Goal: Information Seeking & Learning: Find specific fact

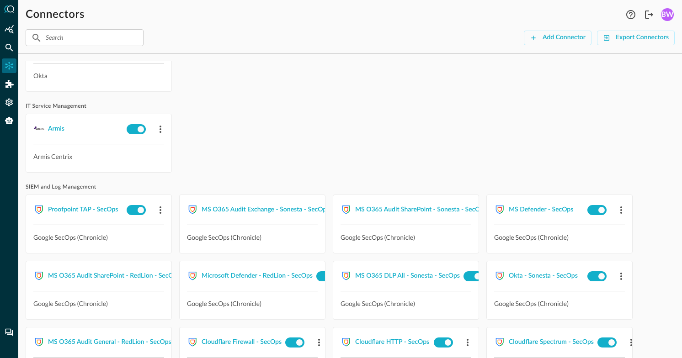
scroll to position [216, 0]
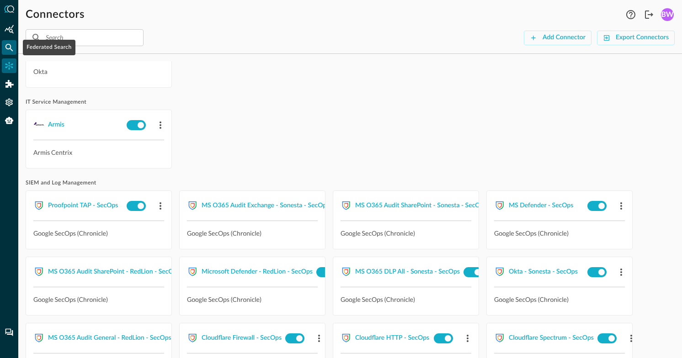
click at [9, 48] on icon "Federated Search" at bounding box center [9, 48] width 8 height 8
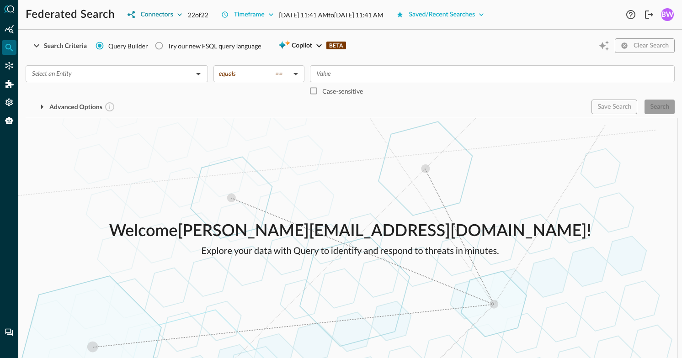
click at [166, 16] on div "Connectors" at bounding box center [156, 14] width 32 height 11
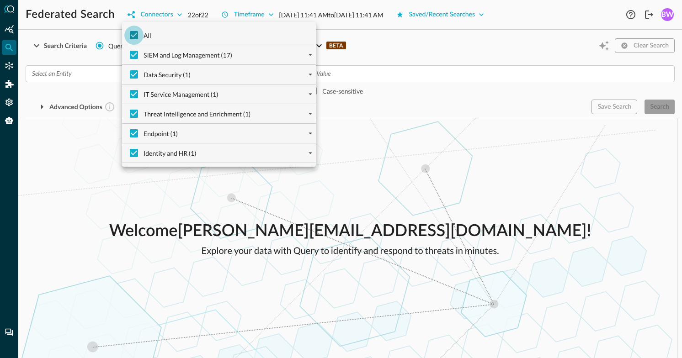
click at [132, 34] on input "All" at bounding box center [133, 35] width 19 height 19
checkbox input "false"
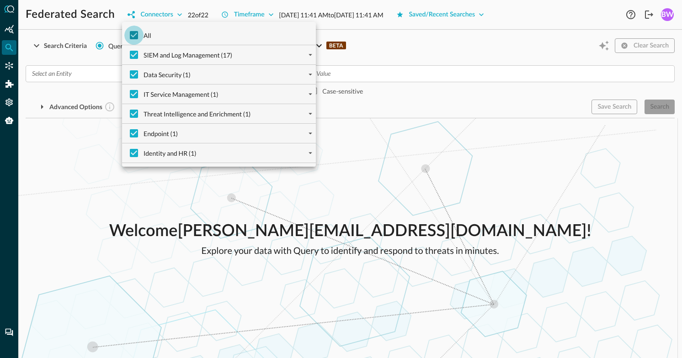
checkbox input "false"
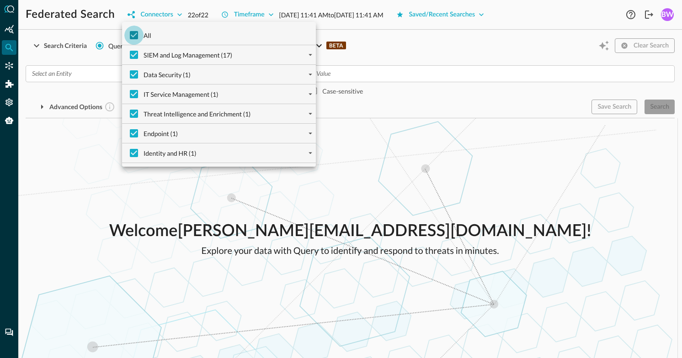
checkbox input "false"
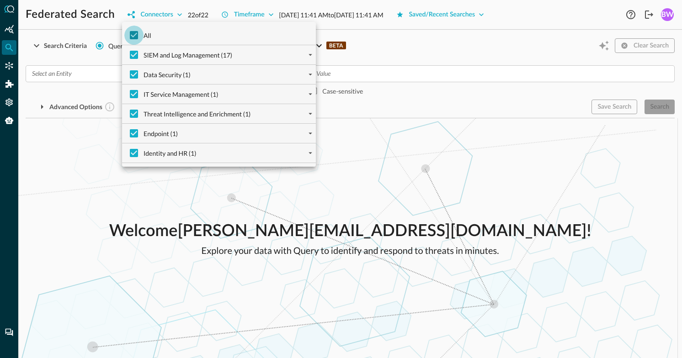
checkbox input "false"
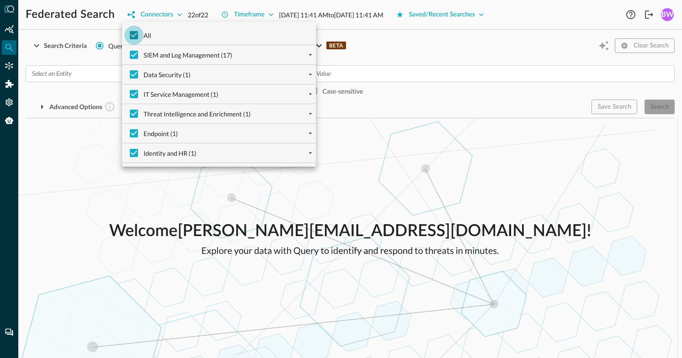
checkbox input "false"
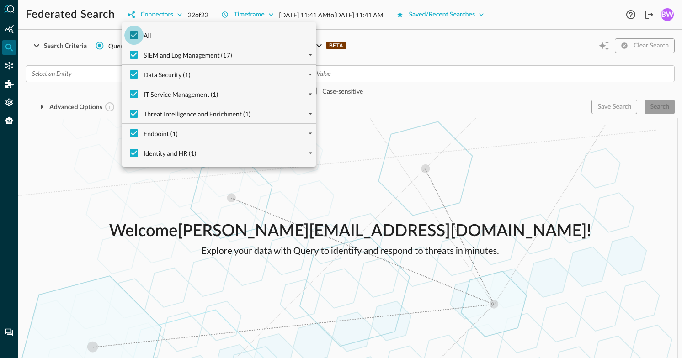
checkbox input "false"
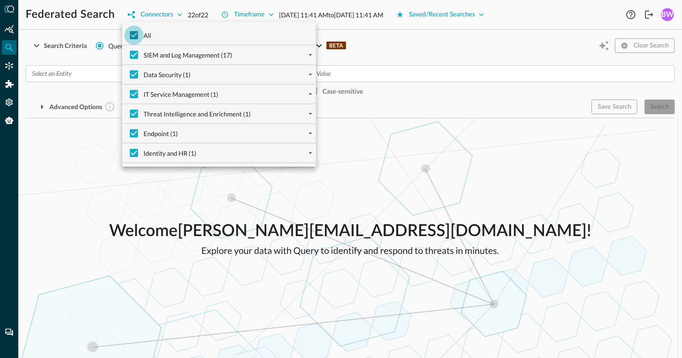
checkbox input "false"
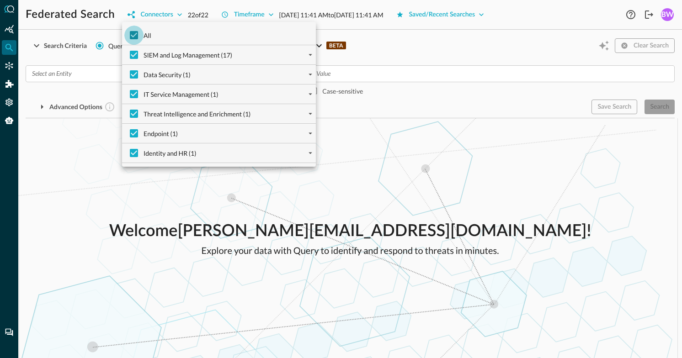
checkbox input "false"
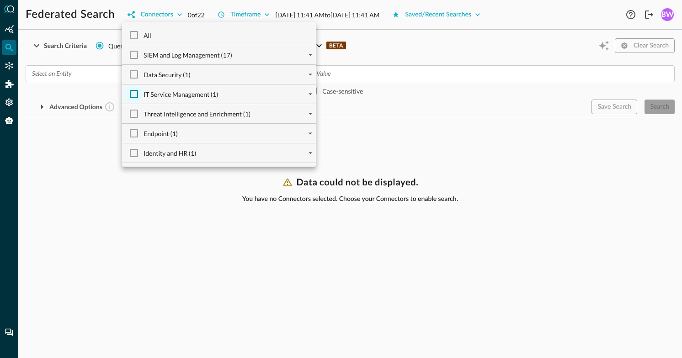
click at [133, 93] on input "IT Service Management (1)" at bounding box center [133, 94] width 19 height 19
checkbox input "true"
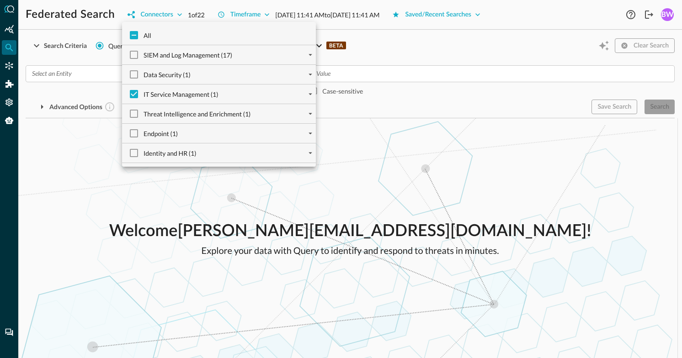
click at [107, 179] on div at bounding box center [341, 179] width 682 height 358
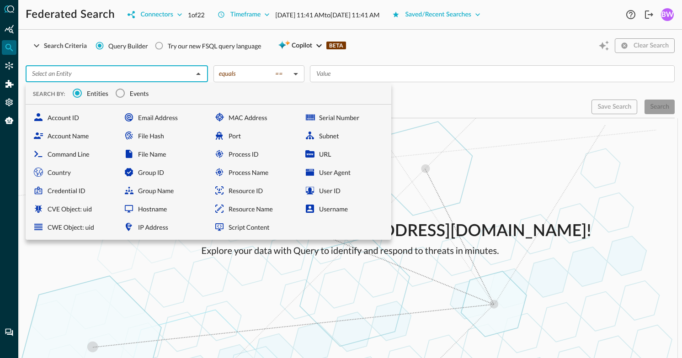
click at [136, 75] on input "text" at bounding box center [109, 73] width 162 height 11
click at [123, 93] on input "Events" at bounding box center [120, 93] width 19 height 19
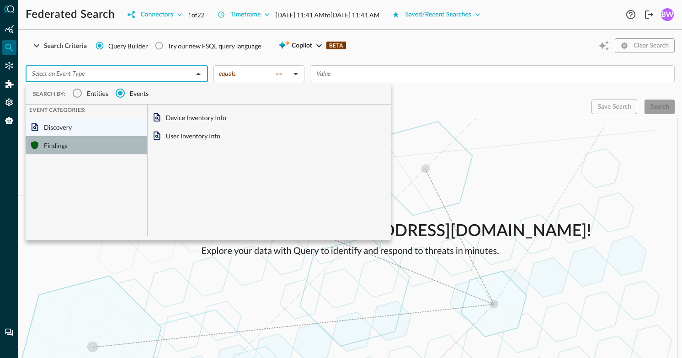
click at [47, 149] on div "Findings" at bounding box center [87, 145] width 122 height 18
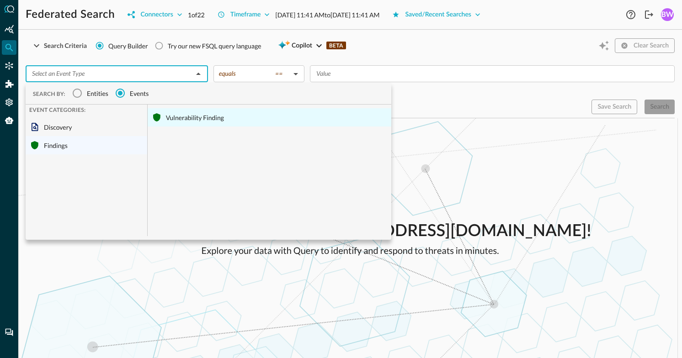
click at [193, 116] on div "Vulnerability Finding" at bounding box center [270, 117] width 244 height 18
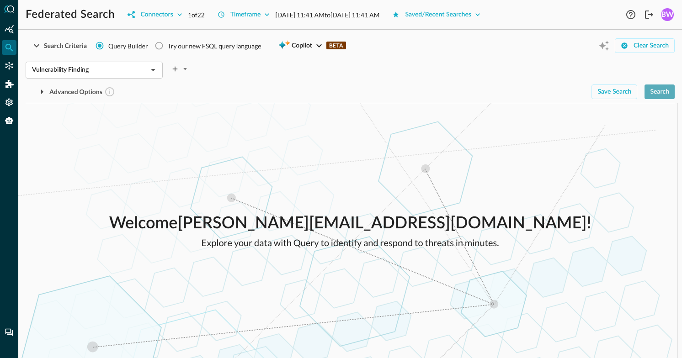
click at [660, 94] on div "Search" at bounding box center [659, 91] width 19 height 11
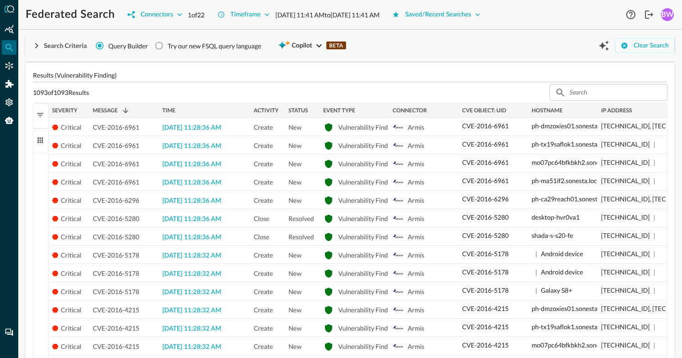
scroll to position [174, 0]
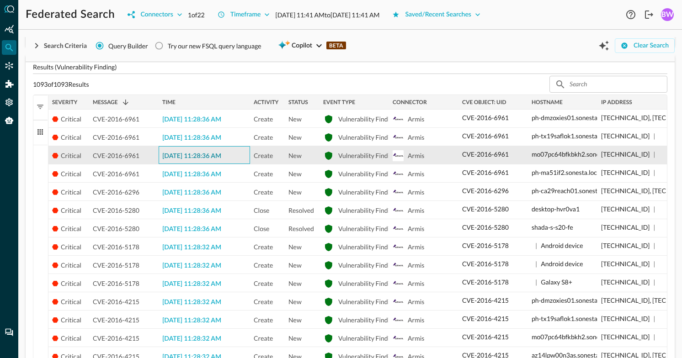
click at [209, 157] on span "[DATE] 11:28:36 AM" at bounding box center [191, 156] width 59 height 6
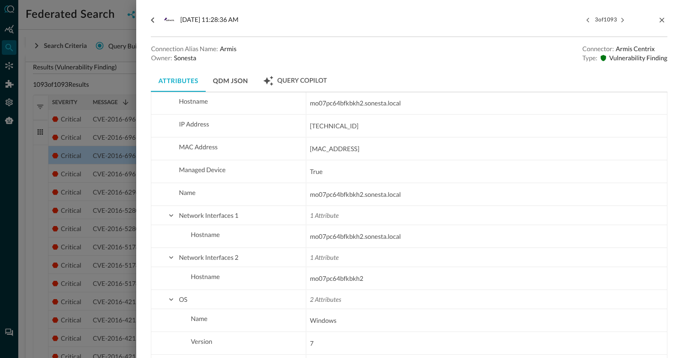
scroll to position [464, 0]
click at [340, 282] on span "mo07pc64bfkbkh2" at bounding box center [336, 278] width 53 height 11
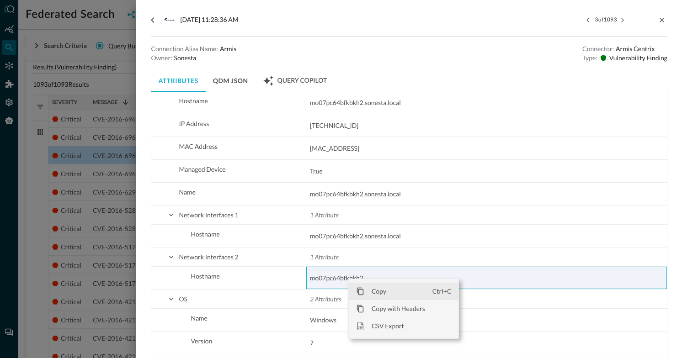
click at [381, 291] on span "Copy" at bounding box center [398, 291] width 68 height 17
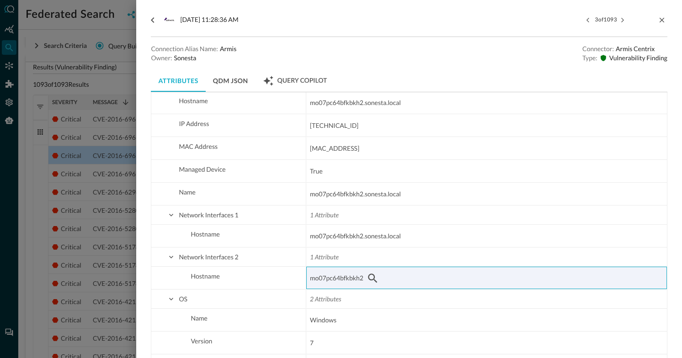
click at [50, 31] on div at bounding box center [341, 179] width 682 height 358
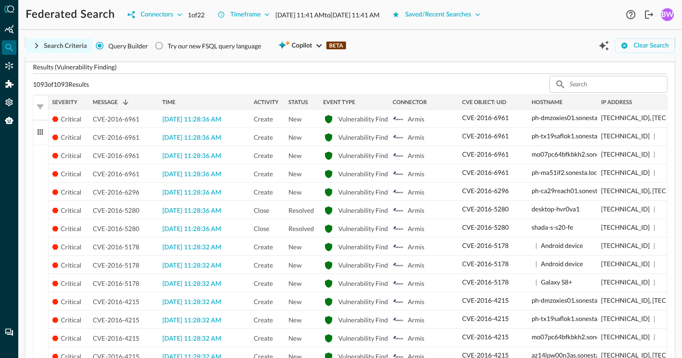
click at [64, 44] on div "Search Criteria" at bounding box center [65, 45] width 43 height 11
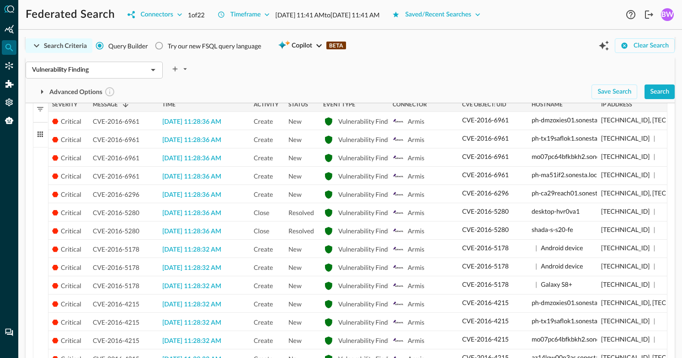
scroll to position [215, 0]
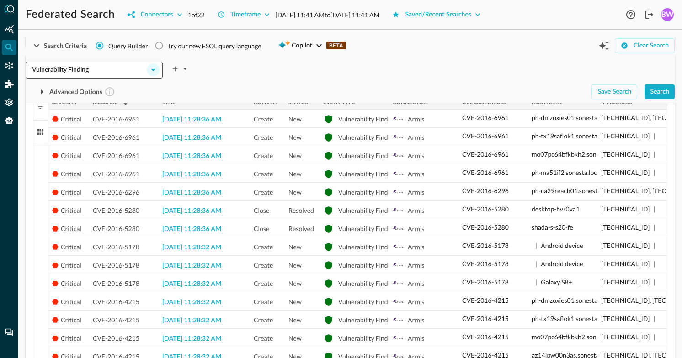
click at [153, 70] on icon "Open" at bounding box center [153, 70] width 5 height 2
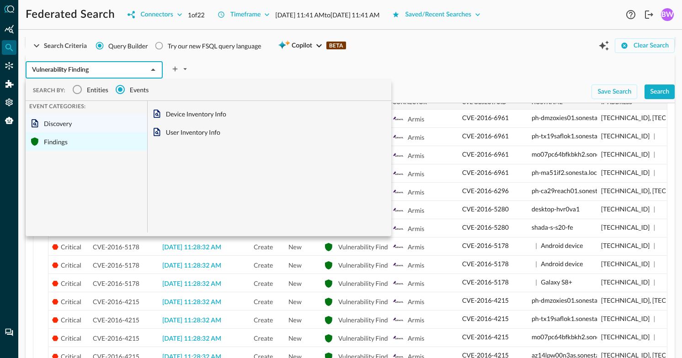
click at [52, 144] on div "Findings" at bounding box center [87, 142] width 122 height 18
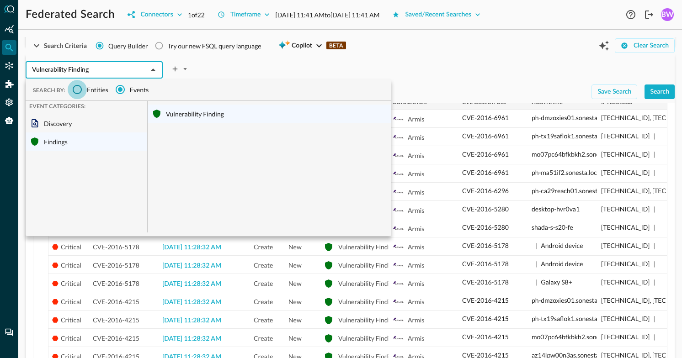
click at [79, 89] on input "Entities" at bounding box center [77, 89] width 19 height 19
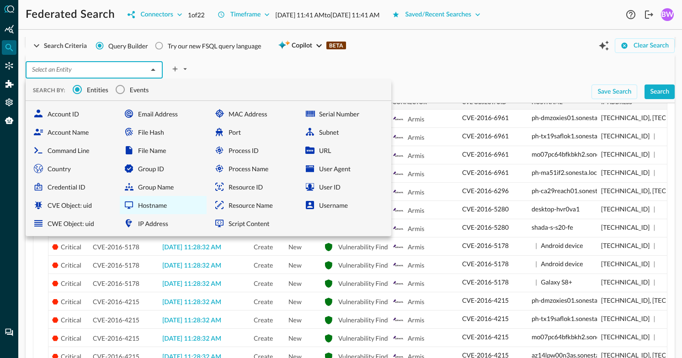
click at [151, 205] on div "Hostname" at bounding box center [163, 205] width 87 height 18
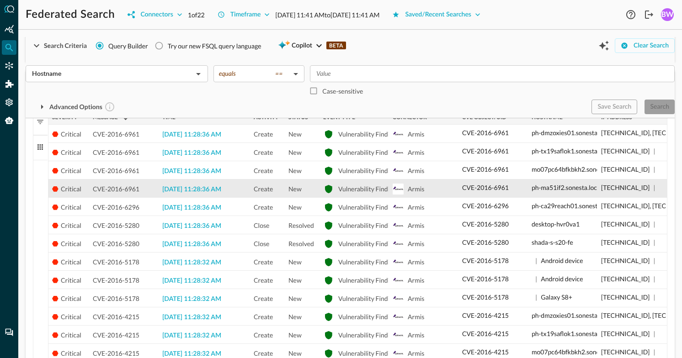
scroll to position [230, 0]
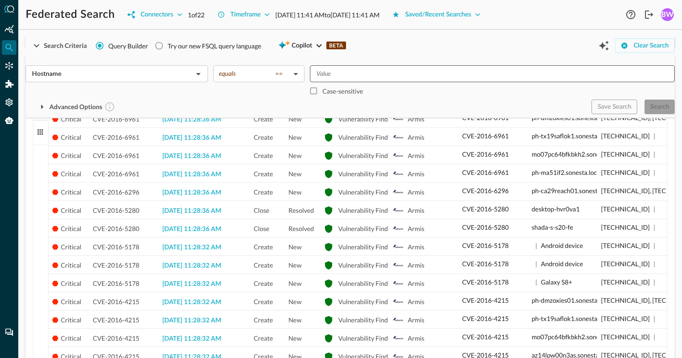
click at [345, 75] on input "Value" at bounding box center [492, 73] width 358 height 11
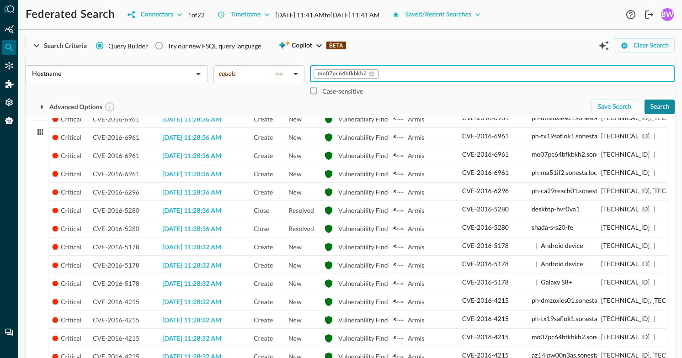
click at [665, 107] on div "Search" at bounding box center [659, 106] width 19 height 11
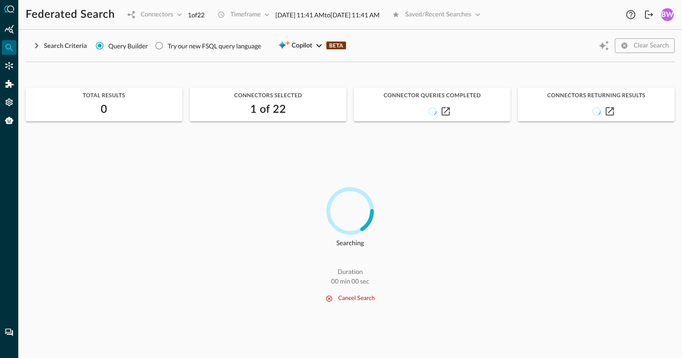
scroll to position [0, 0]
click at [446, 111] on icon "button" at bounding box center [445, 111] width 8 height 8
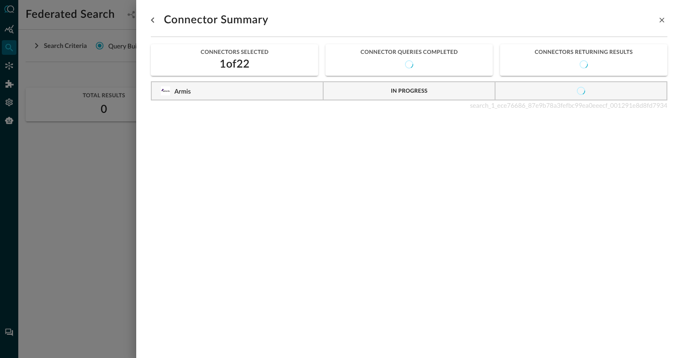
click at [117, 200] on div at bounding box center [341, 179] width 682 height 358
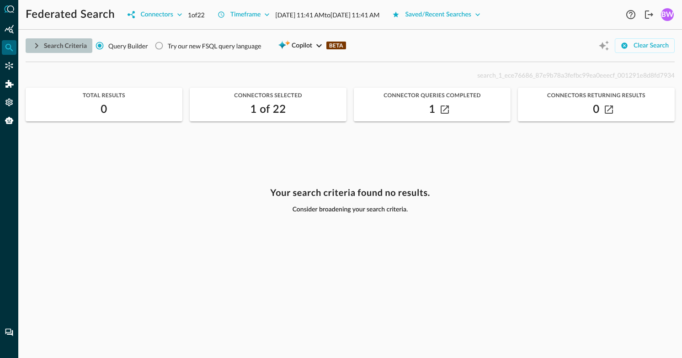
click at [36, 45] on icon "button" at bounding box center [36, 45] width 11 height 11
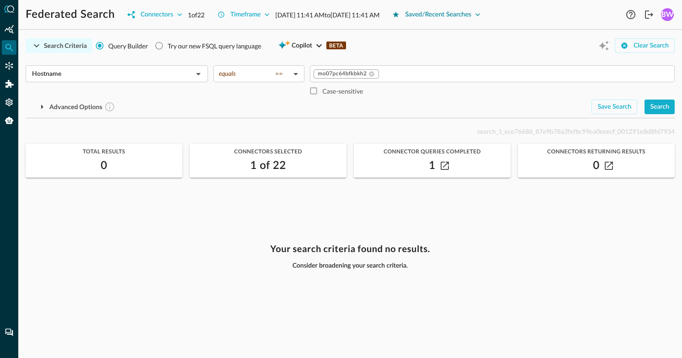
click at [471, 16] on div "Saved/Recent Searches" at bounding box center [438, 14] width 66 height 11
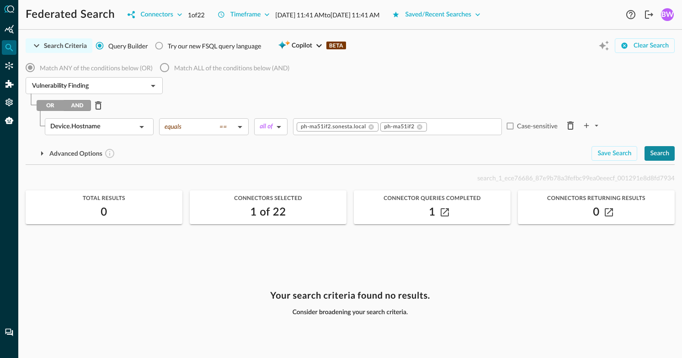
click at [663, 154] on div "Search" at bounding box center [659, 153] width 19 height 11
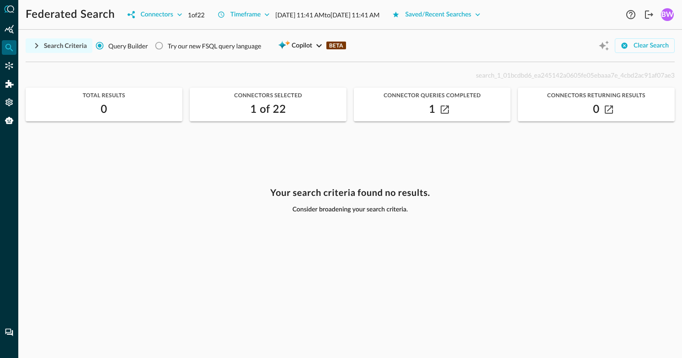
click at [37, 46] on icon "button" at bounding box center [36, 45] width 3 height 5
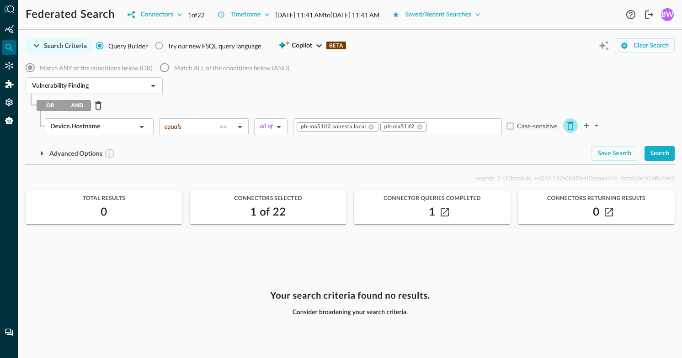
click at [568, 126] on icon "Delete Row" at bounding box center [570, 126] width 6 height 8
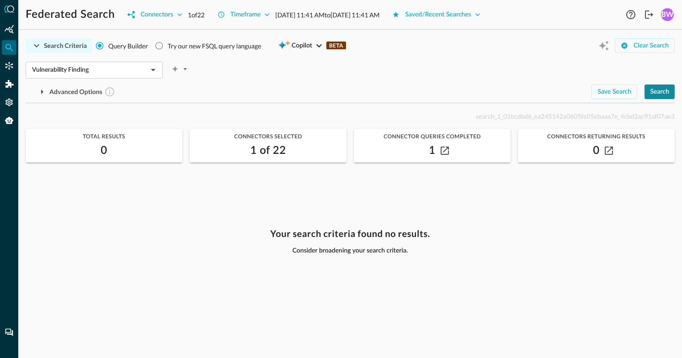
click at [661, 92] on div "Search" at bounding box center [659, 91] width 19 height 11
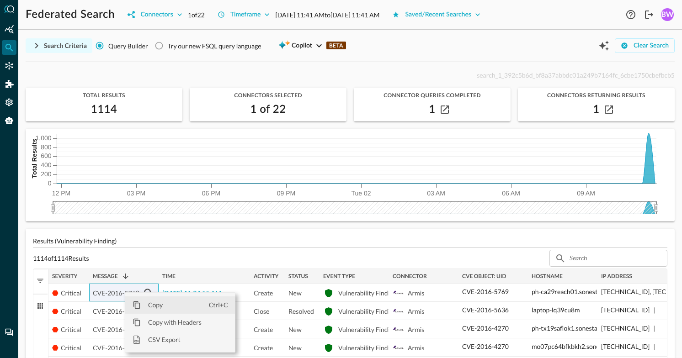
click at [148, 304] on span "Copy" at bounding box center [175, 305] width 68 height 17
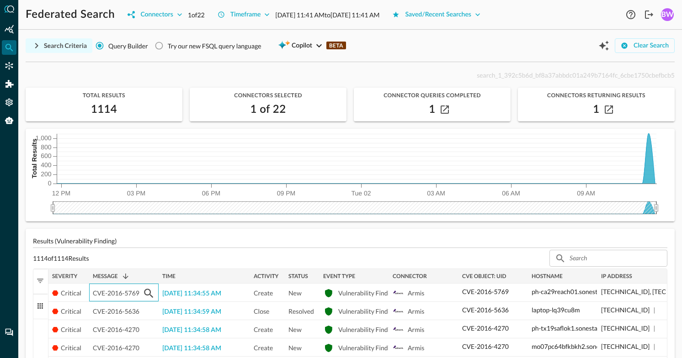
click at [58, 42] on div "Search Criteria" at bounding box center [65, 45] width 43 height 11
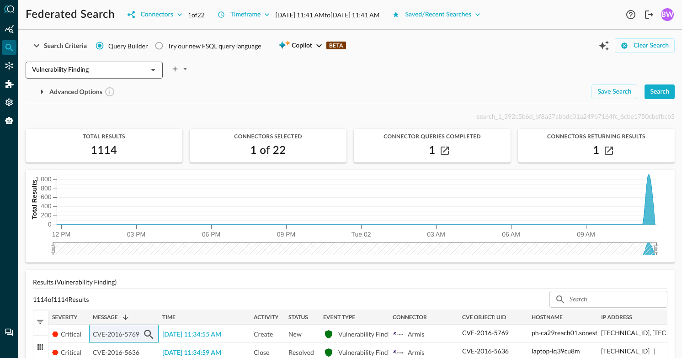
click at [107, 68] on input "Vulnerability Finding" at bounding box center [86, 69] width 117 height 11
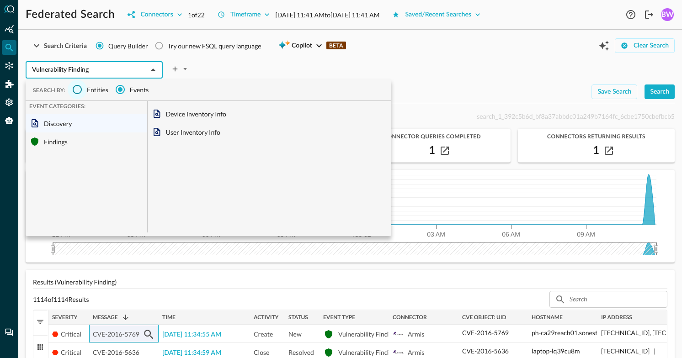
click at [79, 90] on input "Entities" at bounding box center [77, 89] width 19 height 19
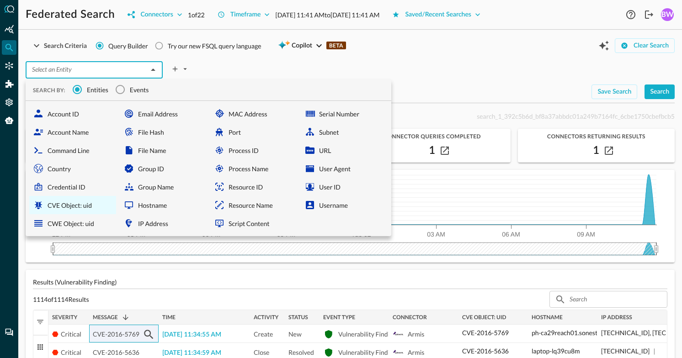
click at [76, 208] on div "CVE Object: uid" at bounding box center [72, 205] width 87 height 18
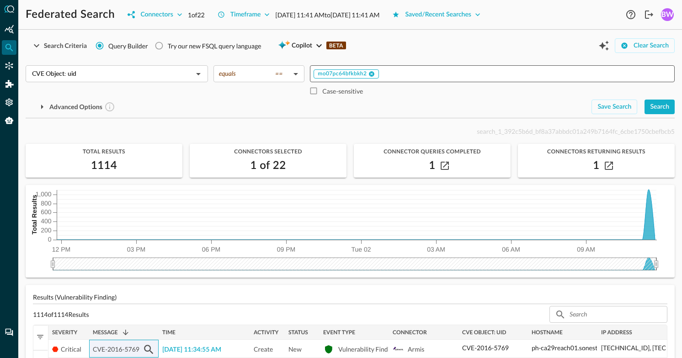
click at [378, 73] on div "mo07pc64bfkbkh2" at bounding box center [346, 73] width 65 height 9
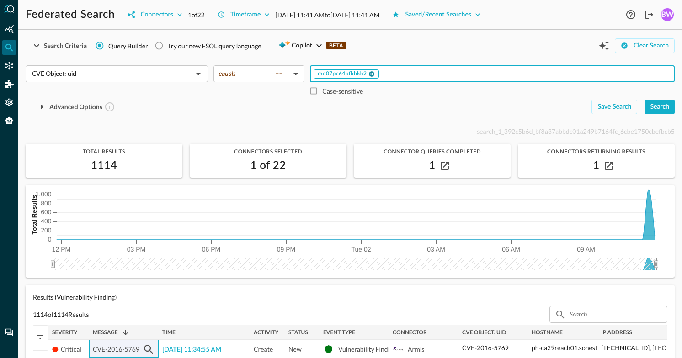
click at [374, 72] on icon at bounding box center [371, 74] width 6 height 6
click at [374, 72] on input "Value" at bounding box center [492, 73] width 358 height 11
click at [664, 107] on div "Search" at bounding box center [659, 106] width 19 height 11
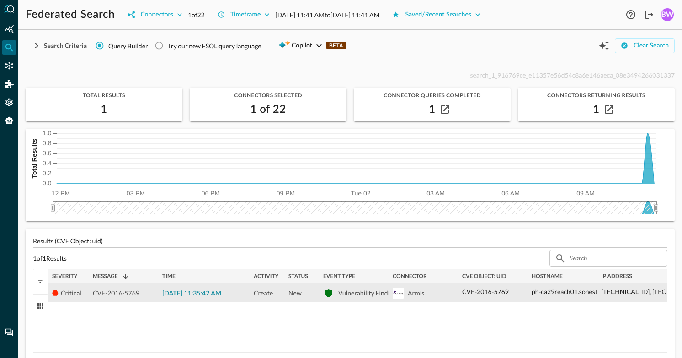
click at [210, 293] on span "[DATE] 11:35:42 AM" at bounding box center [191, 294] width 59 height 6
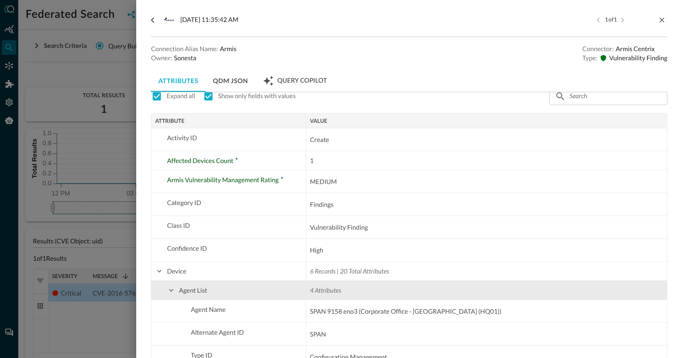
scroll to position [13, 0]
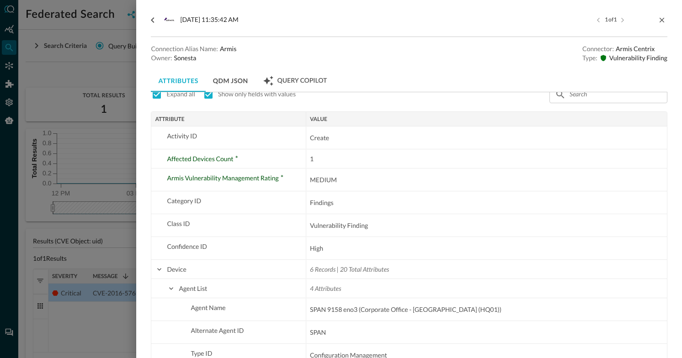
click at [107, 256] on div at bounding box center [341, 179] width 682 height 358
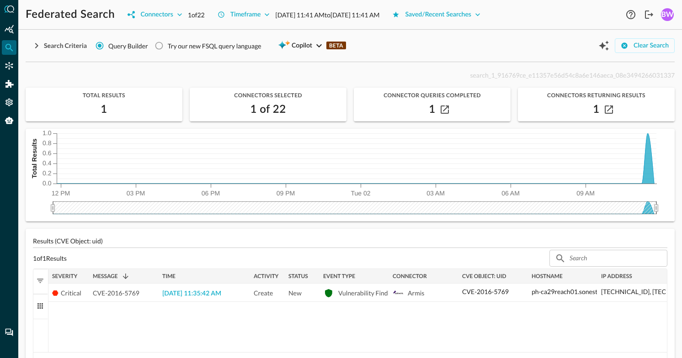
click at [38, 47] on icon "button" at bounding box center [36, 45] width 11 height 11
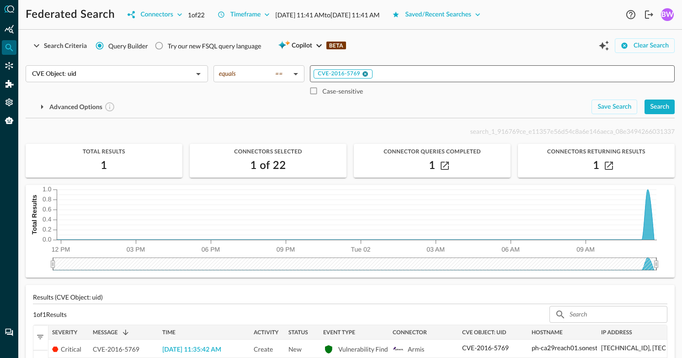
click at [367, 74] on icon at bounding box center [364, 73] width 5 height 5
click at [367, 74] on input "Value" at bounding box center [492, 73] width 358 height 11
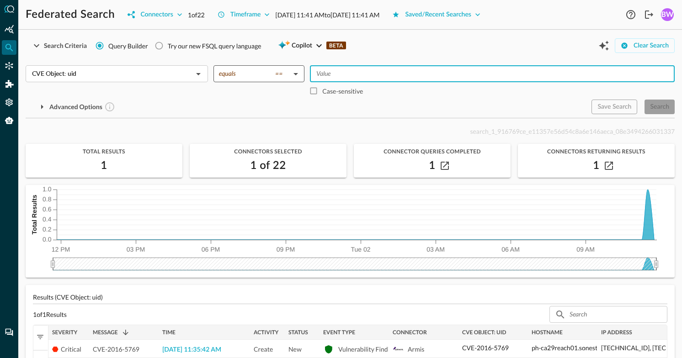
click at [294, 73] on body "Federated Search Connectors 1 of 22 Timeframe [DATE] 11:41 AM to [DATE] 11:41 A…" at bounding box center [341, 179] width 682 height 358
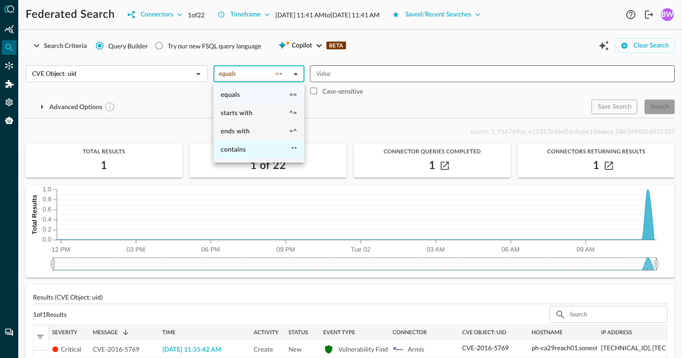
click at [238, 148] on span "contains" at bounding box center [233, 150] width 25 height 6
type input "contains"
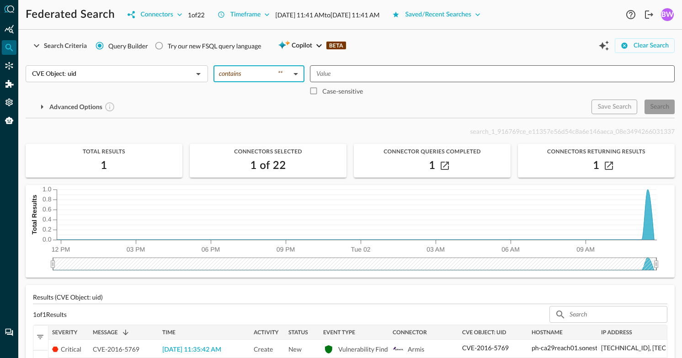
click at [323, 74] on input "Value" at bounding box center [492, 73] width 358 height 11
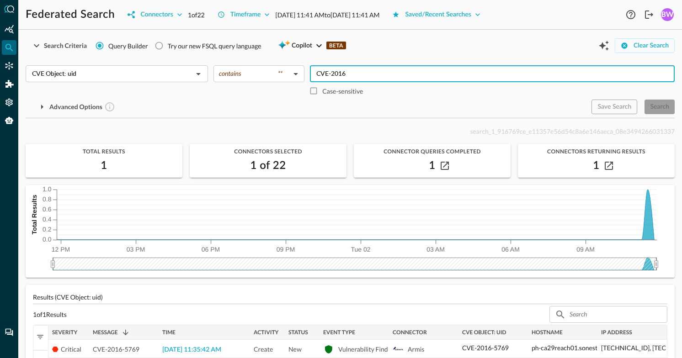
type input "CVE-2016"
click at [399, 100] on div "Advanced Options" at bounding box center [305, 107] width 558 height 15
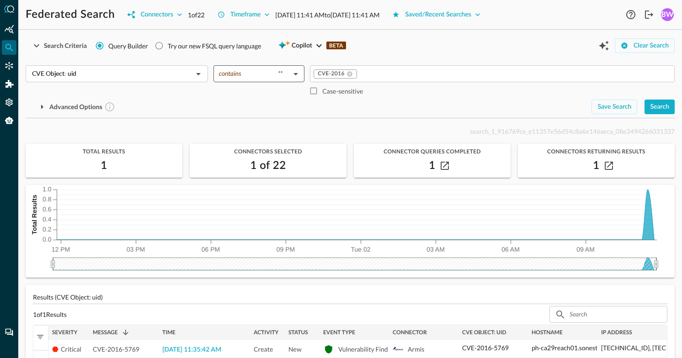
click at [288, 76] on body "Federated Search Connectors 1 of 22 Timeframe [DATE] 11:41 AM to [DATE] 11:41 A…" at bounding box center [341, 179] width 682 height 358
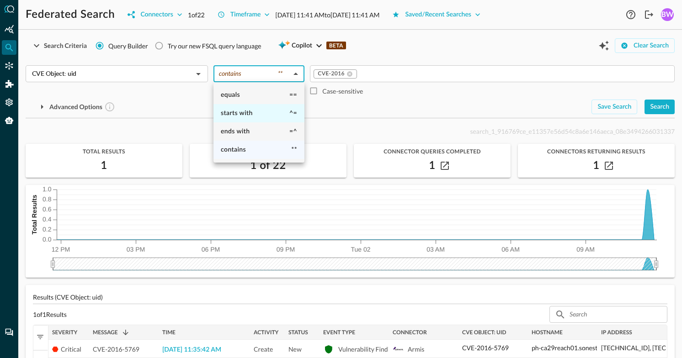
click at [243, 111] on span "starts with" at bounding box center [237, 113] width 32 height 6
type input "starts with"
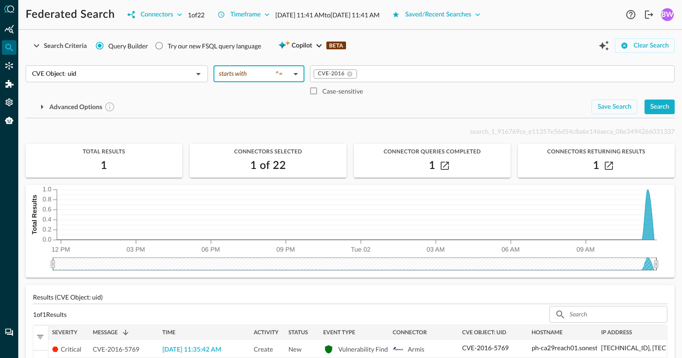
click at [437, 105] on div "Advanced Options" at bounding box center [305, 107] width 558 height 15
click at [660, 106] on div "Search" at bounding box center [659, 106] width 19 height 11
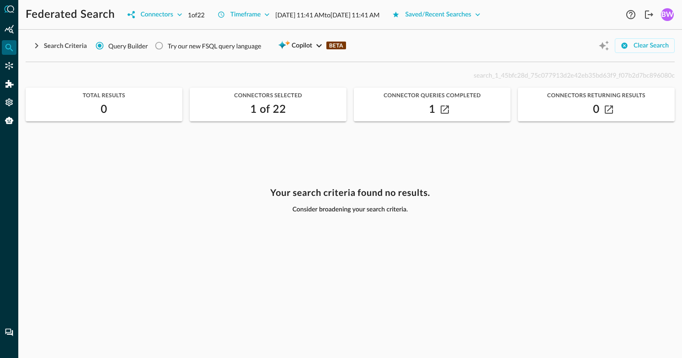
click at [37, 45] on icon "button" at bounding box center [36, 45] width 3 height 5
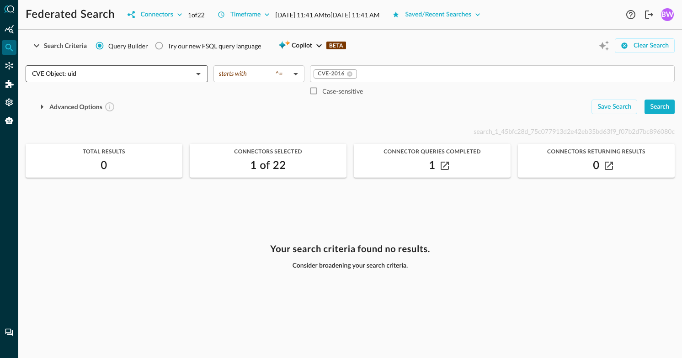
click at [134, 75] on input "CVE Object: uid" at bounding box center [109, 73] width 162 height 11
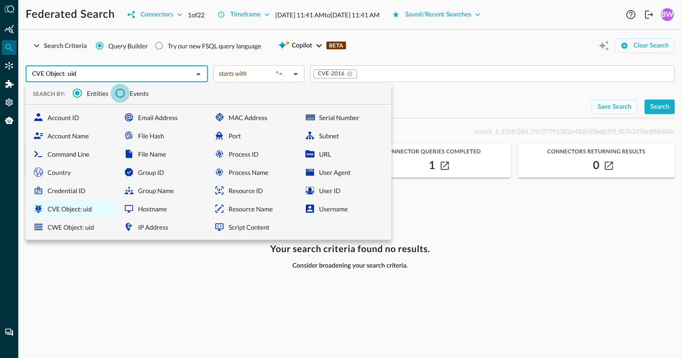
click at [119, 90] on input "Events" at bounding box center [120, 93] width 19 height 19
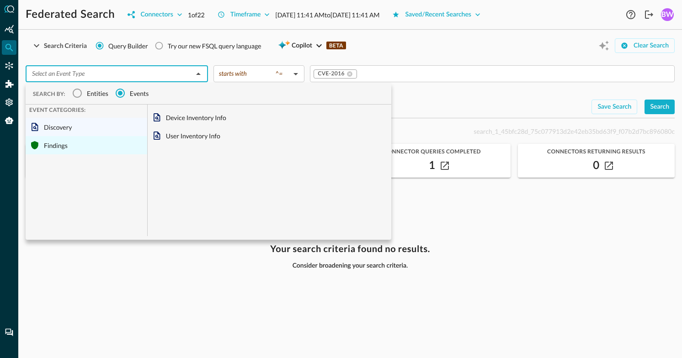
click at [50, 143] on div "Findings" at bounding box center [87, 145] width 122 height 18
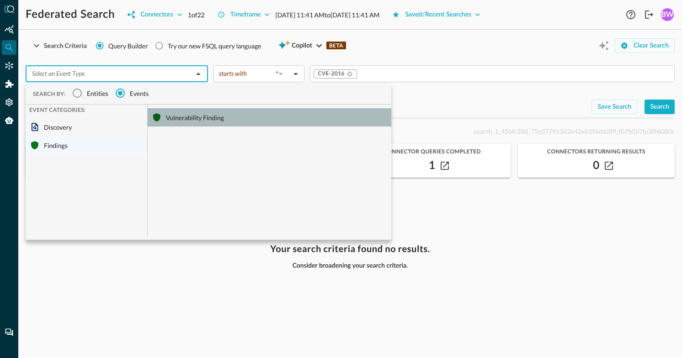
click at [191, 117] on div "Vulnerability Finding" at bounding box center [270, 117] width 244 height 18
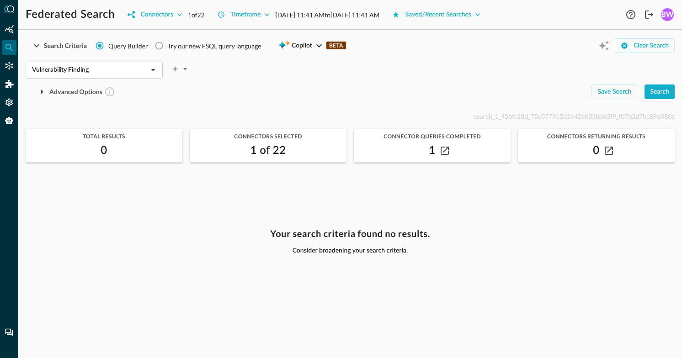
click at [399, 98] on div "Advanced Options" at bounding box center [305, 92] width 558 height 15
click at [664, 92] on div "Search" at bounding box center [659, 91] width 19 height 11
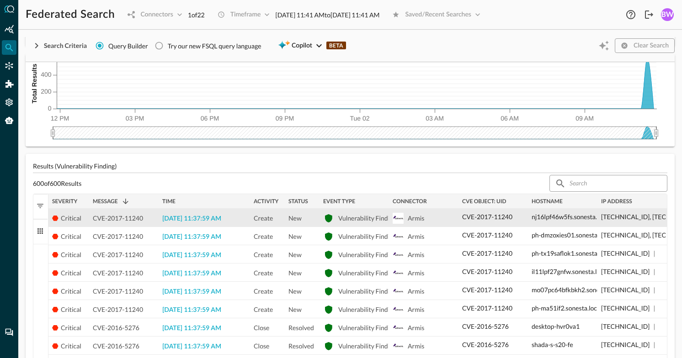
scroll to position [81, 0]
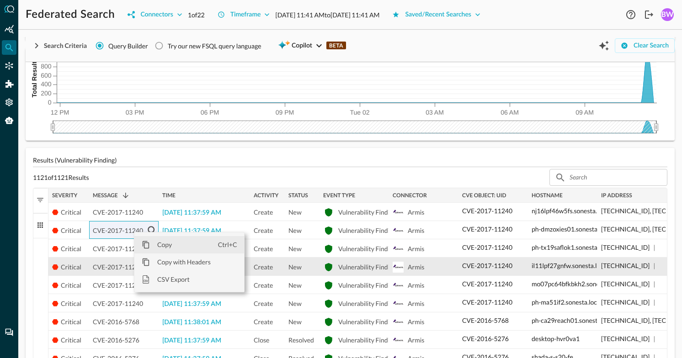
click at [164, 246] on span "Copy" at bounding box center [184, 244] width 68 height 17
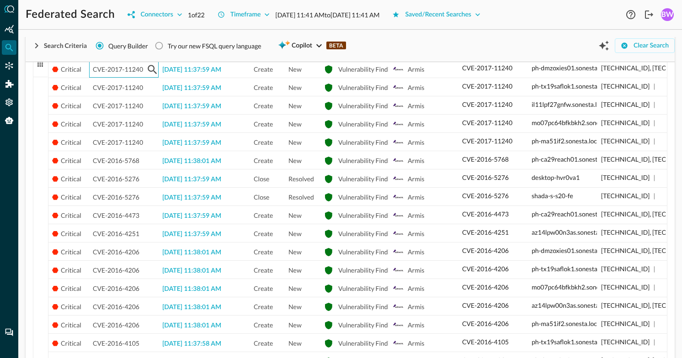
scroll to position [0, 0]
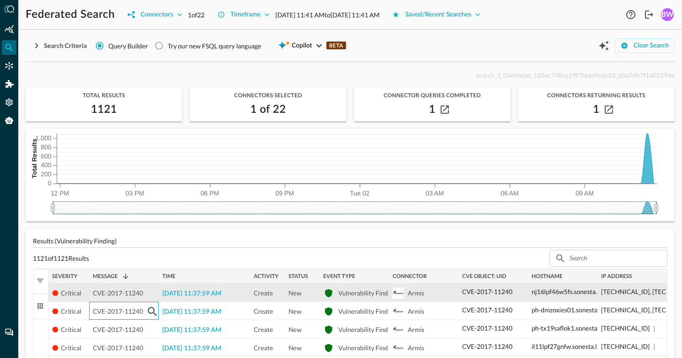
click at [114, 288] on span "CVE-2017-11240" at bounding box center [118, 293] width 50 height 18
click at [151, 295] on icon "button" at bounding box center [152, 293] width 9 height 9
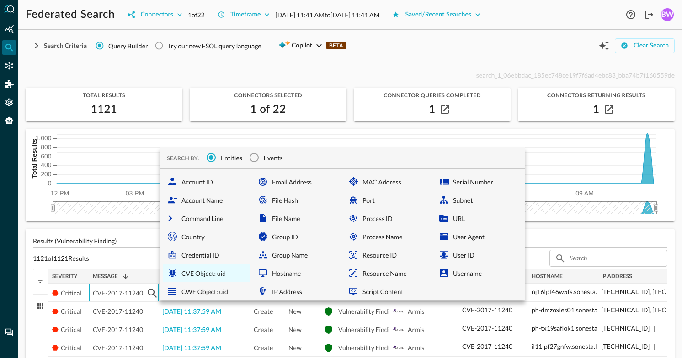
click at [200, 276] on div "CVE Object: uid" at bounding box center [206, 273] width 87 height 18
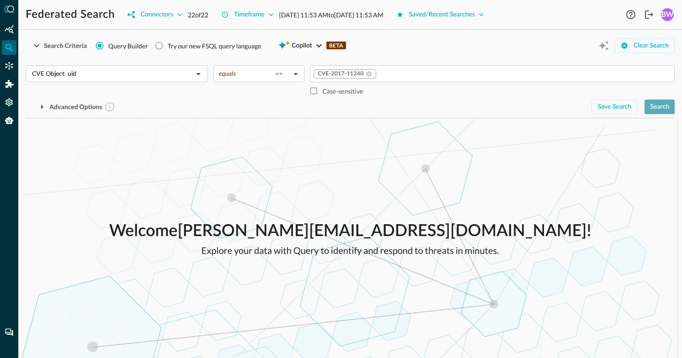
click at [663, 106] on div "Search" at bounding box center [659, 106] width 19 height 11
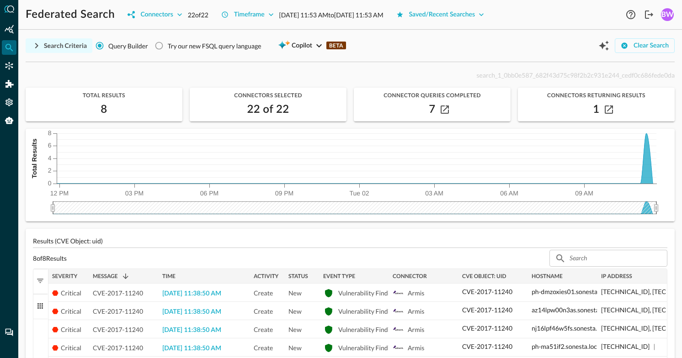
click at [38, 48] on icon "button" at bounding box center [36, 45] width 11 height 11
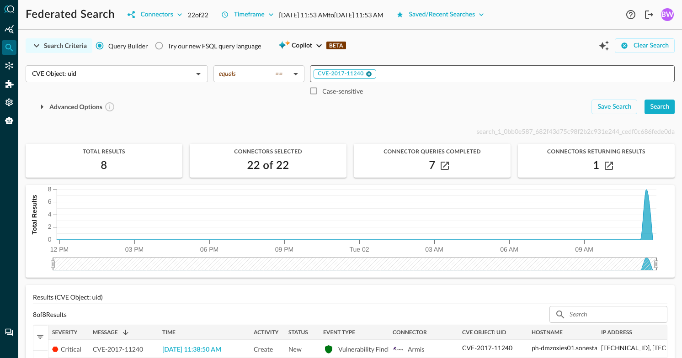
click at [370, 73] on icon at bounding box center [368, 73] width 5 height 5
click at [365, 74] on input "Value" at bounding box center [492, 73] width 358 height 11
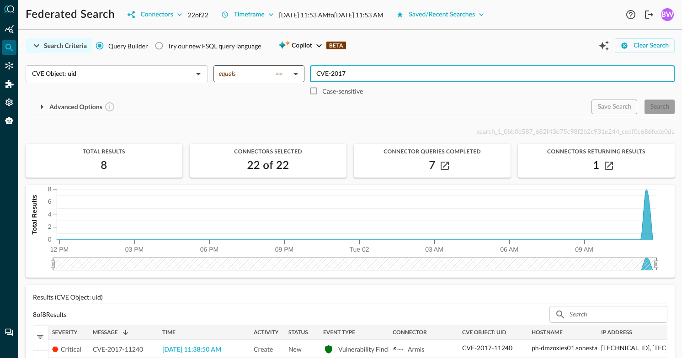
type input "CVE-2017"
click at [290, 73] on body "Federated Search Connectors 22 of 22 Timeframe Sep 01, 2025 11:53 AM to Sep 02,…" at bounding box center [341, 179] width 682 height 358
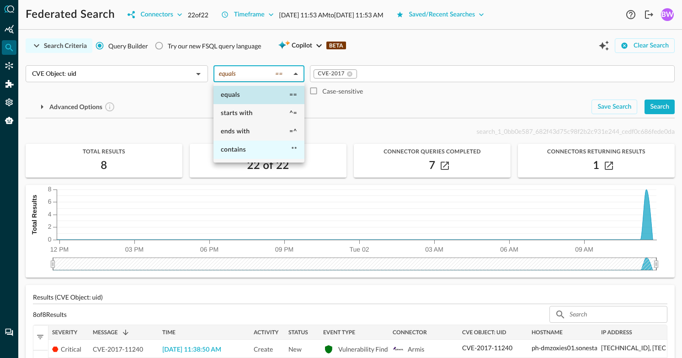
click at [235, 147] on span "contains" at bounding box center [233, 150] width 25 height 6
type input "contains"
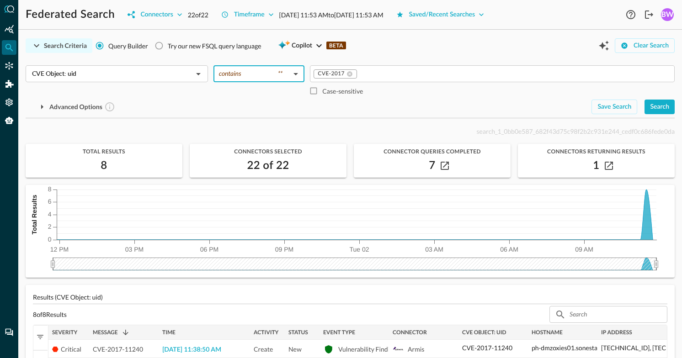
click at [442, 105] on div "Advanced Options" at bounding box center [305, 107] width 558 height 15
click at [660, 107] on div "Search" at bounding box center [659, 106] width 19 height 11
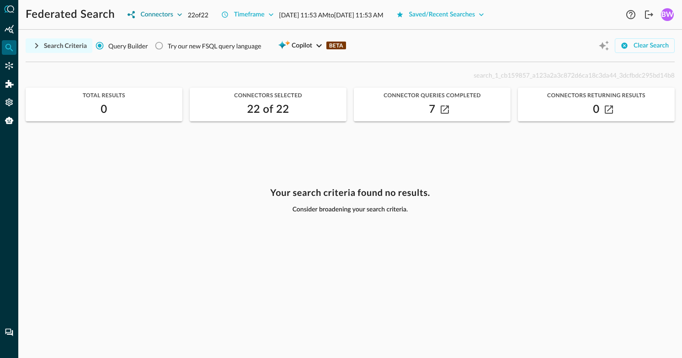
click at [164, 17] on div "Connectors" at bounding box center [156, 14] width 32 height 11
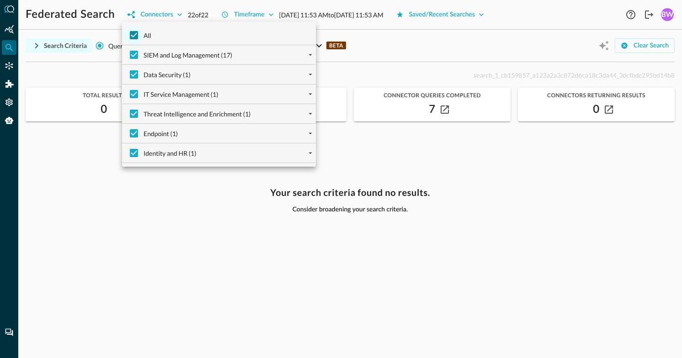
click at [134, 33] on input "All" at bounding box center [133, 35] width 19 height 19
checkbox input "false"
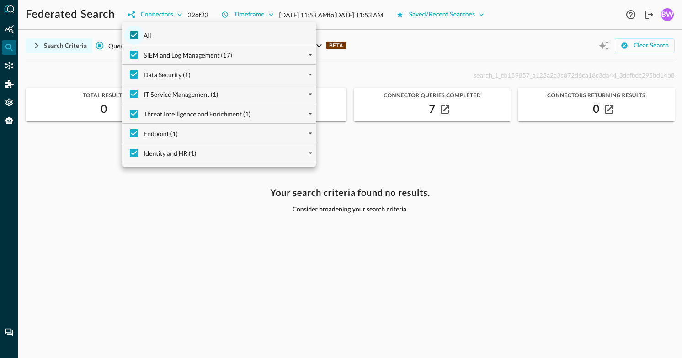
checkbox input "false"
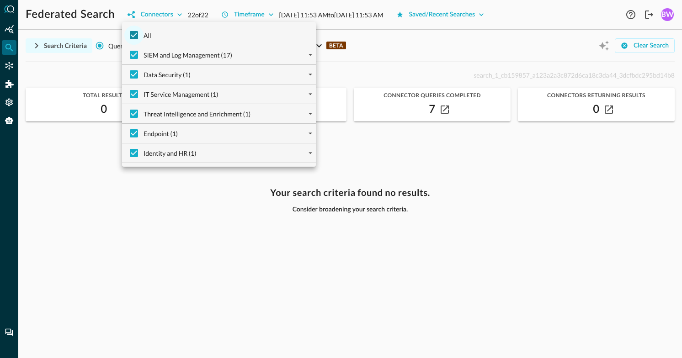
checkbox input "false"
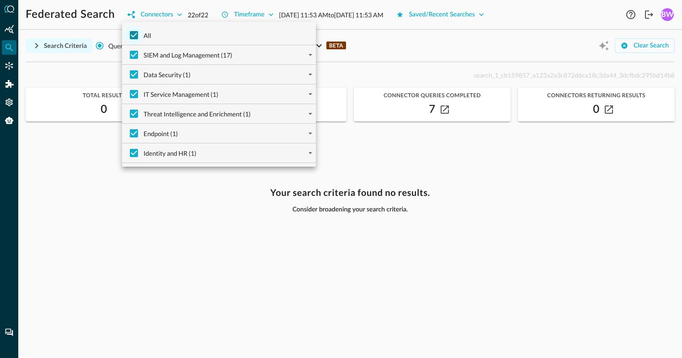
checkbox input "false"
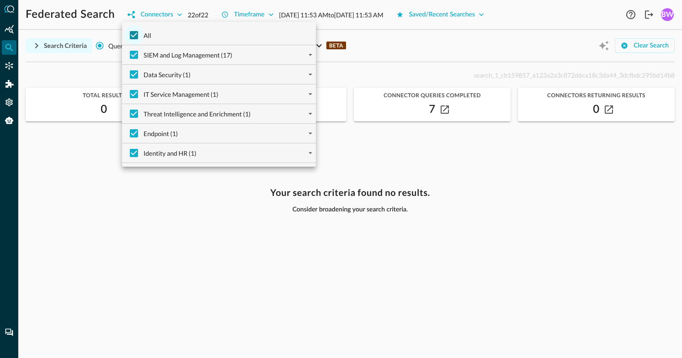
checkbox input "false"
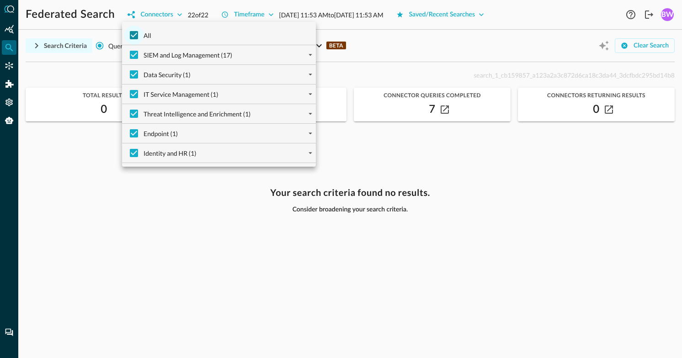
checkbox input "false"
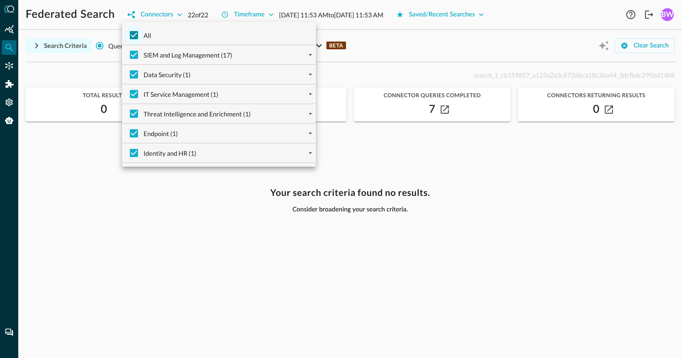
checkbox input "false"
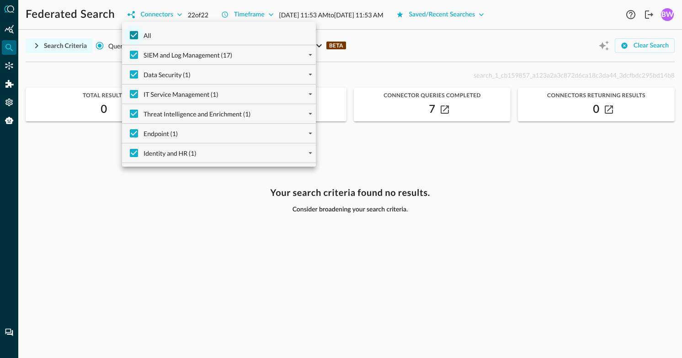
checkbox input "false"
click at [135, 95] on input "IT Service Management (1)" at bounding box center [133, 94] width 19 height 19
checkbox input "true"
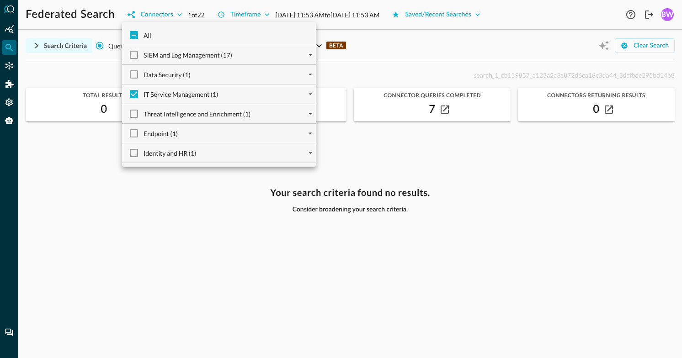
click at [87, 185] on div at bounding box center [341, 179] width 682 height 358
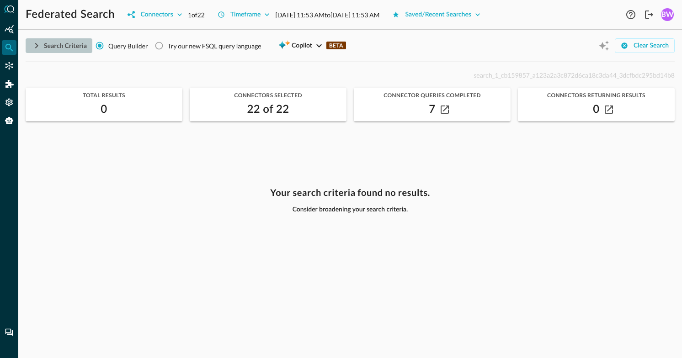
click at [39, 45] on icon "button" at bounding box center [36, 45] width 11 height 11
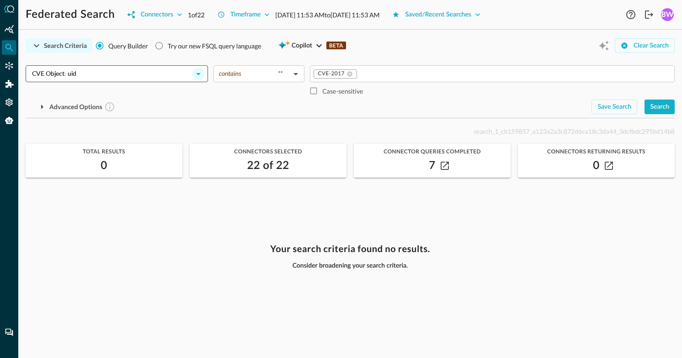
click at [198, 75] on icon "Open" at bounding box center [198, 74] width 11 height 11
click at [198, 74] on icon "Open" at bounding box center [198, 74] width 5 height 2
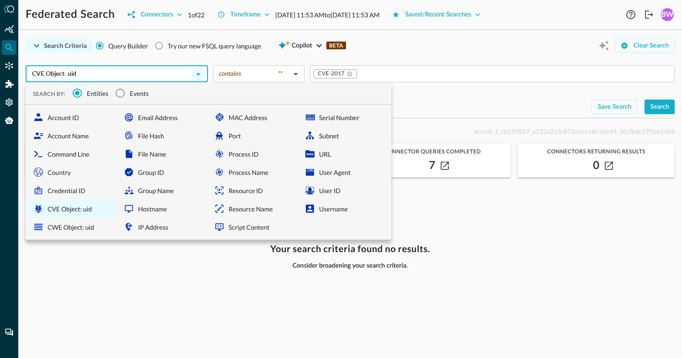
click at [198, 74] on icon "Close" at bounding box center [198, 74] width 5 height 2
